Goal: Complete application form

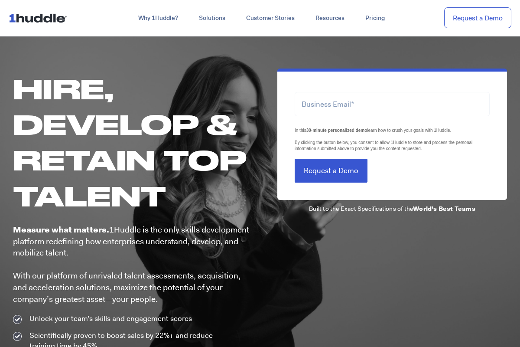
scroll to position [433, 0]
